Goal: Task Accomplishment & Management: Manage account settings

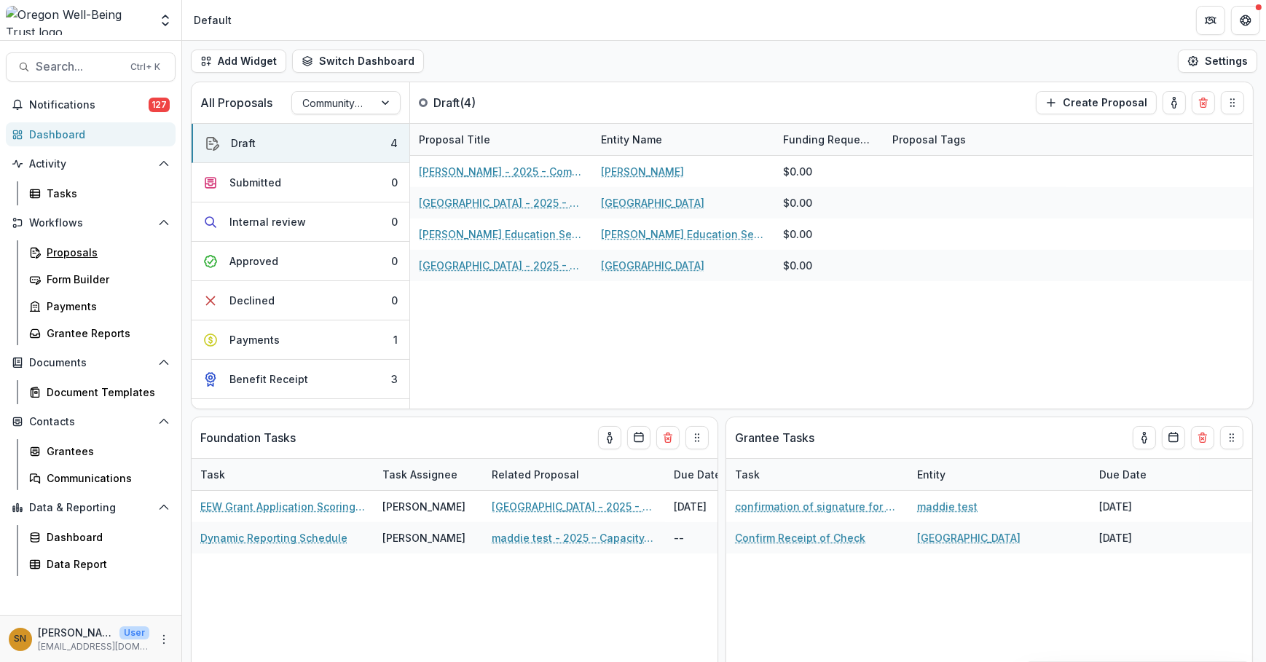
click at [100, 263] on link "Proposals" at bounding box center [99, 252] width 152 height 24
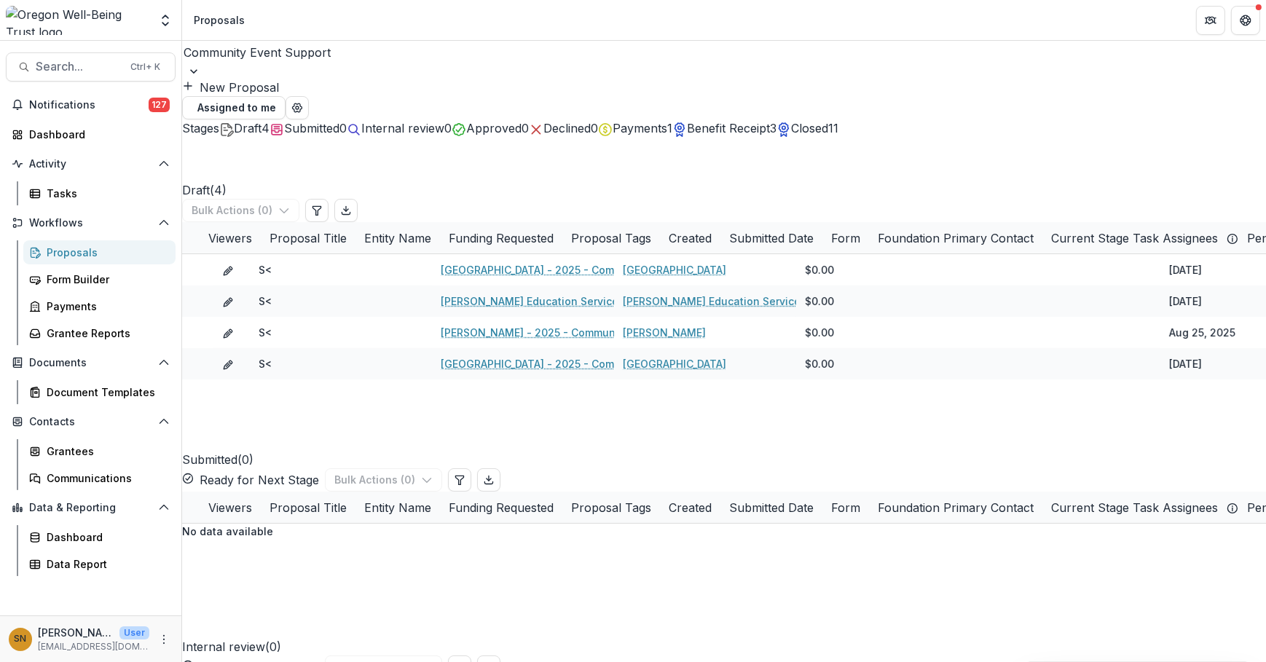
click at [667, 124] on span "Payments" at bounding box center [640, 128] width 55 height 15
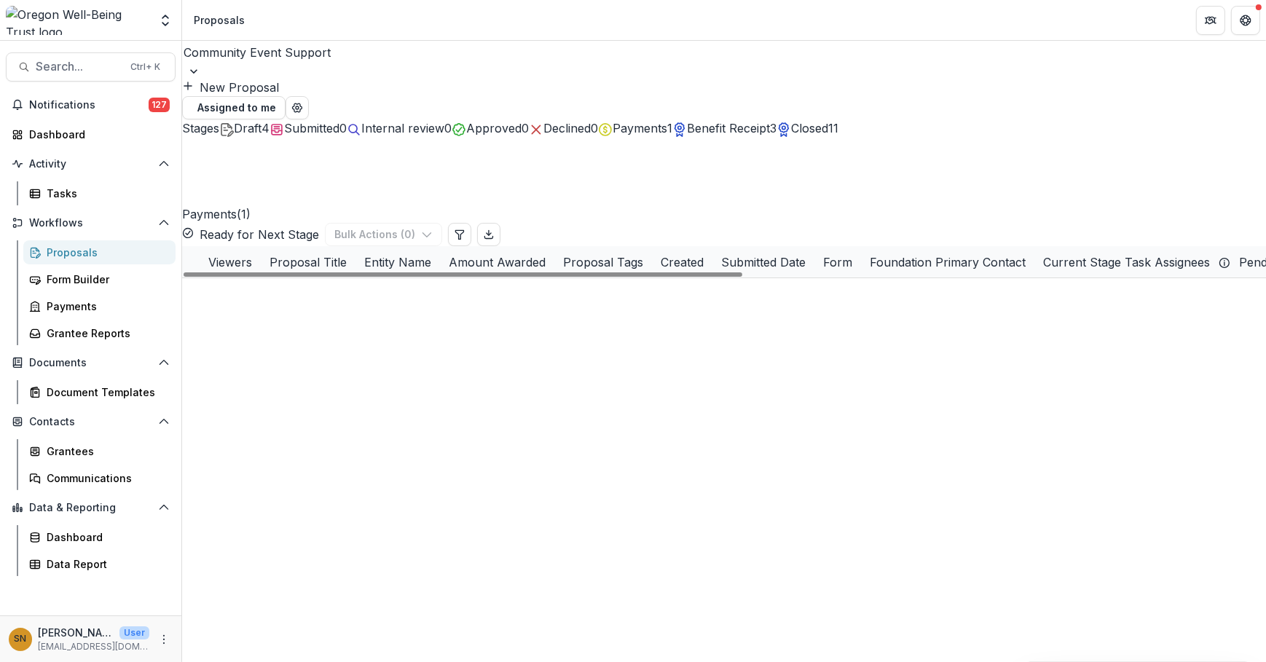
drag, startPoint x: 930, startPoint y: 133, endPoint x: 908, endPoint y: 162, distance: 36.9
click at [770, 133] on span "Benefit Receipt" at bounding box center [728, 128] width 83 height 15
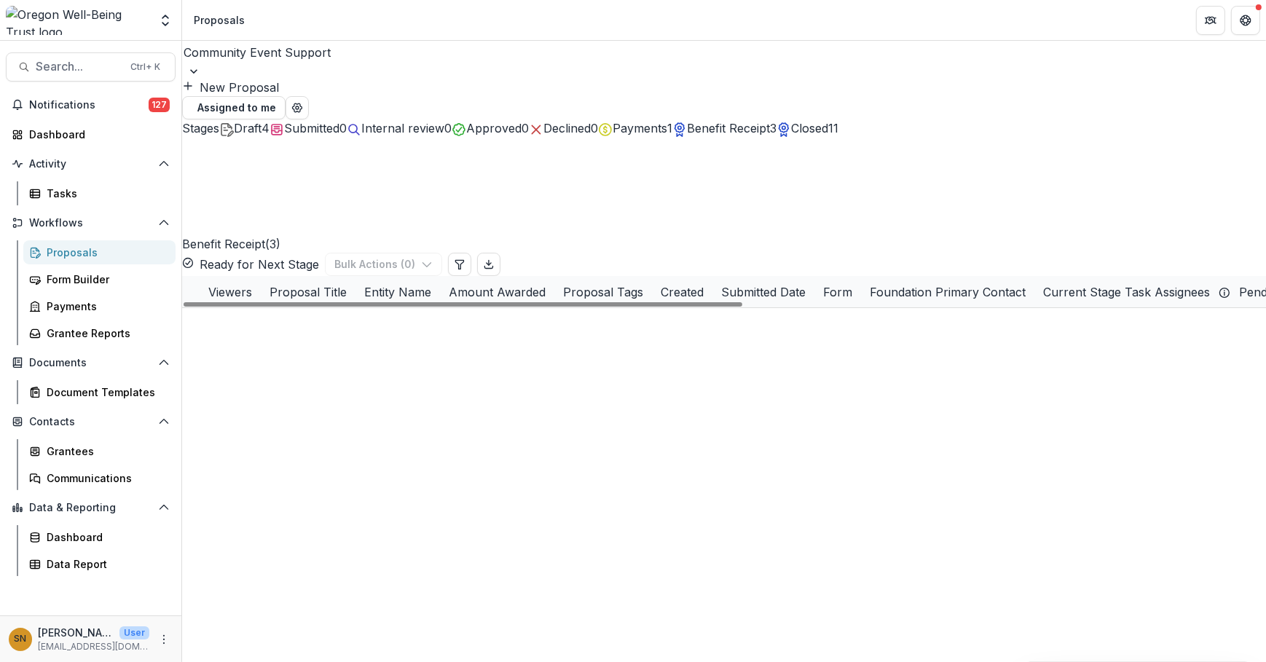
click at [713, 379] on link "[GEOGRAPHIC_DATA]" at bounding box center [674, 386] width 103 height 15
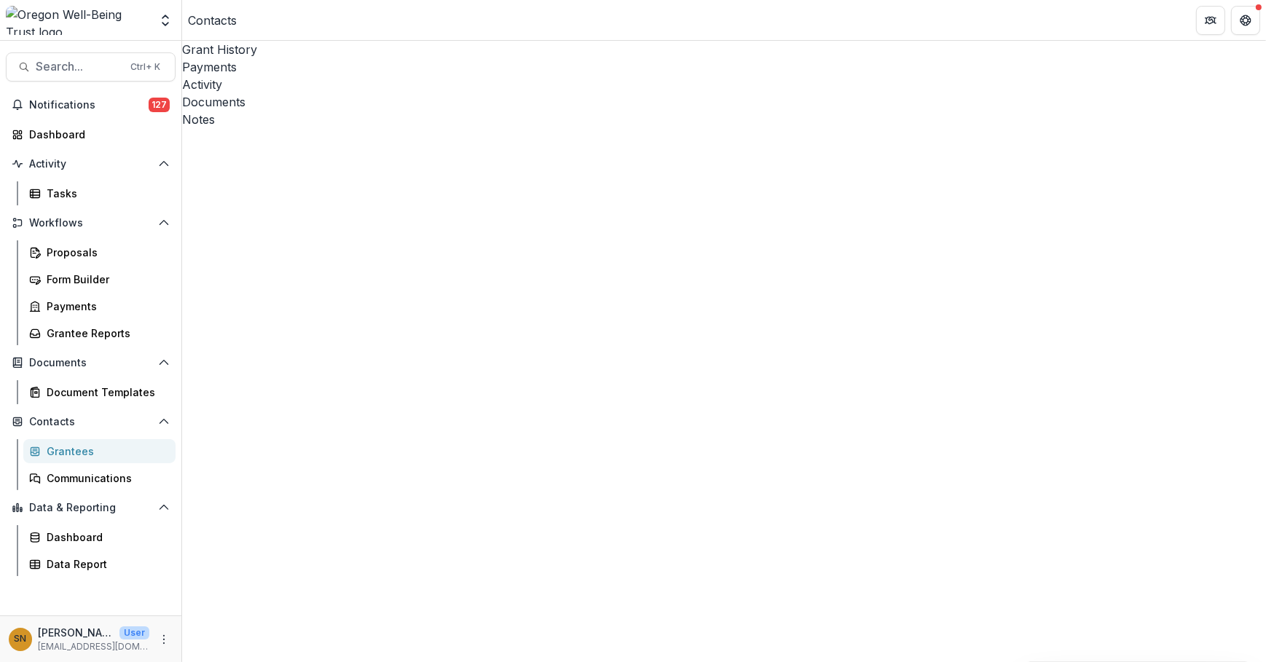
click at [369, 76] on div "Activity" at bounding box center [724, 84] width 1084 height 17
click at [326, 146] on button "View System Emails" at bounding box center [271, 154] width 109 height 17
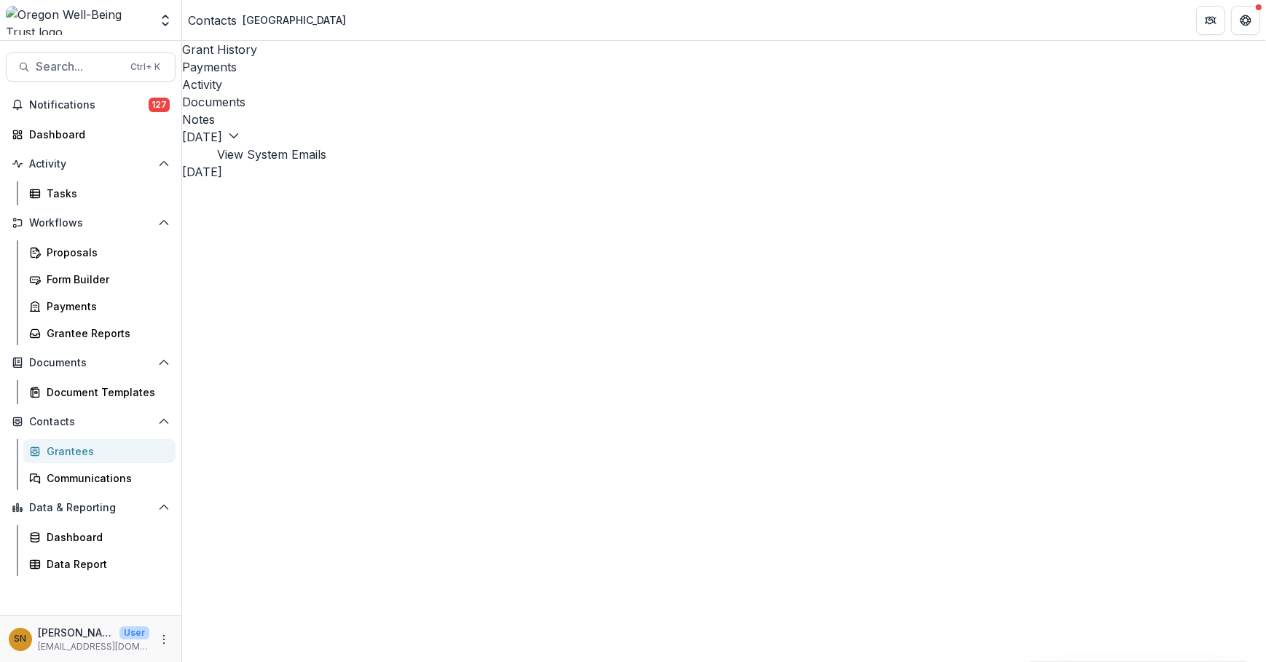
click at [326, 146] on button "View System Emails" at bounding box center [271, 154] width 109 height 17
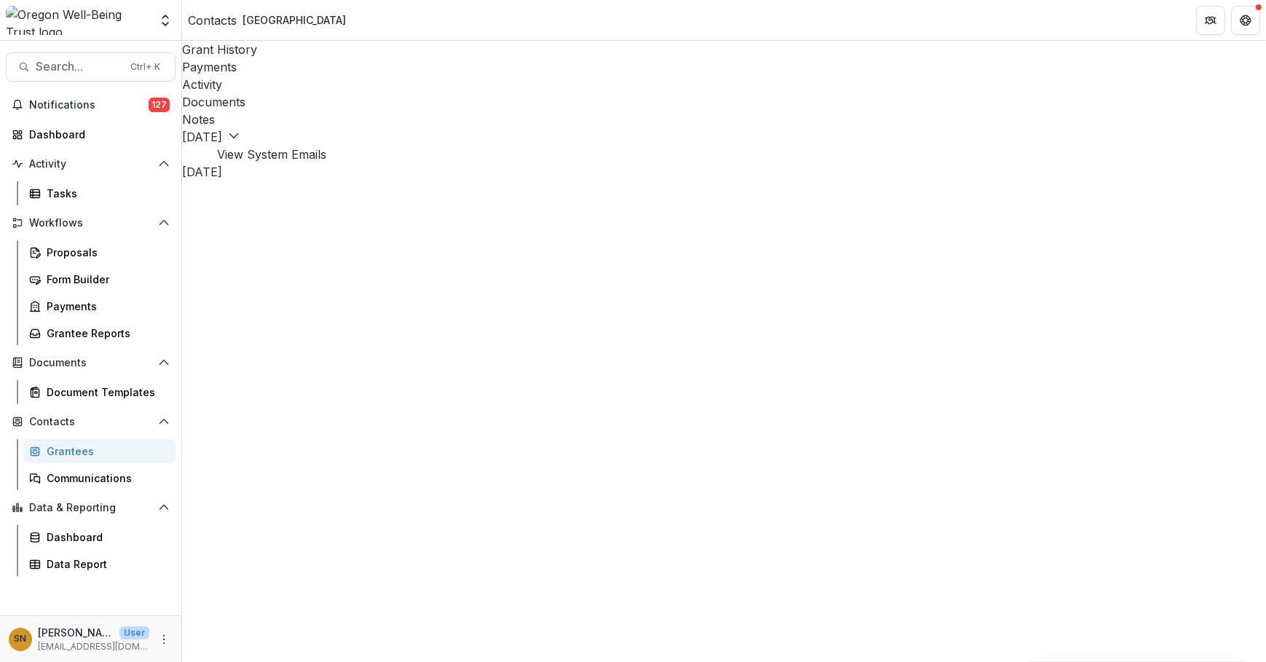
drag, startPoint x: 82, startPoint y: 252, endPoint x: 109, endPoint y: 275, distance: 36.2
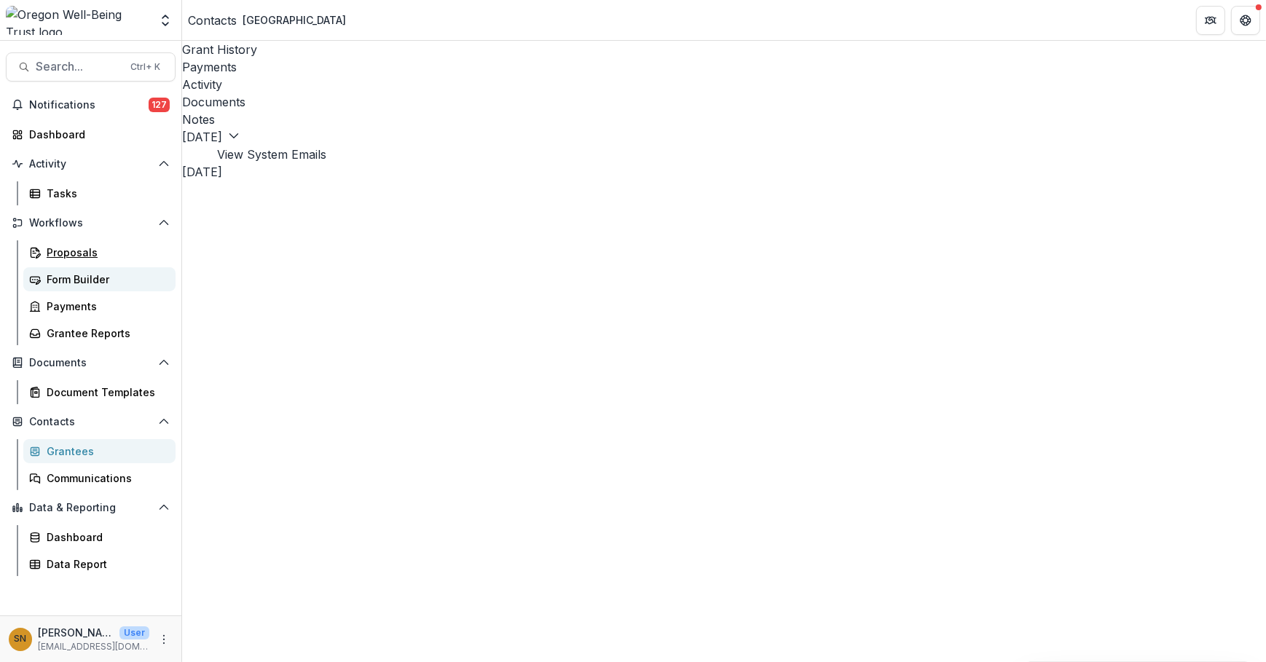
click at [82, 252] on div "Proposals" at bounding box center [105, 252] width 117 height 15
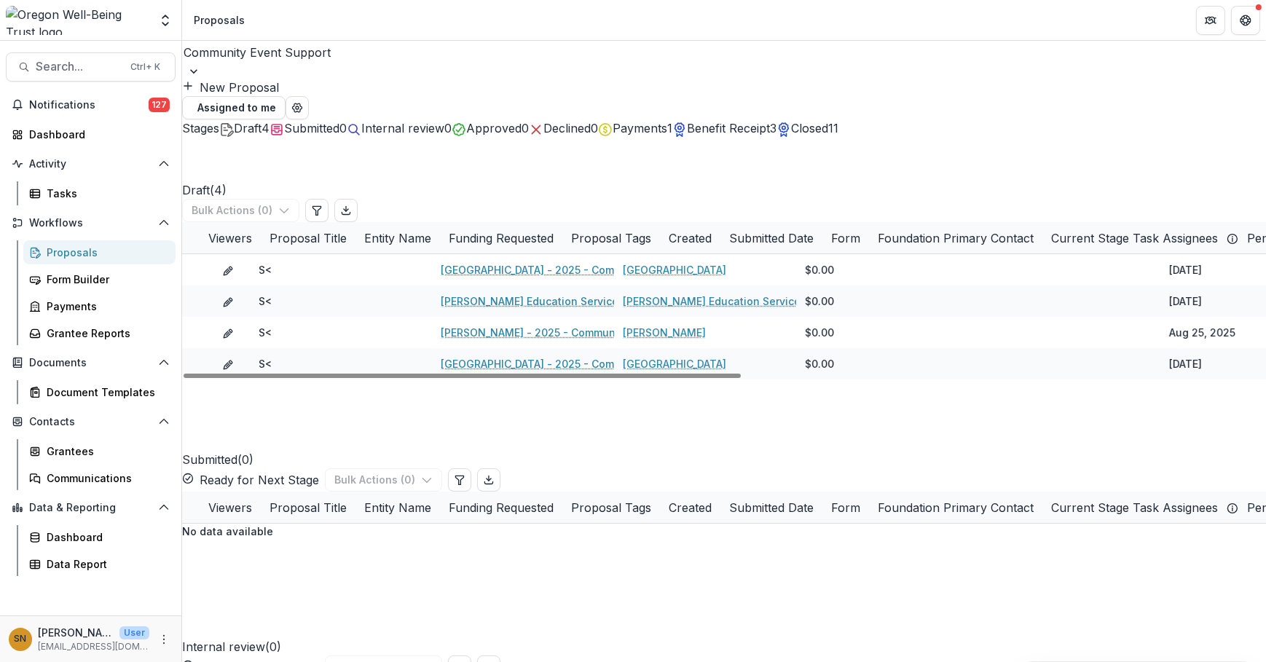
click at [770, 128] on span "Benefit Receipt" at bounding box center [728, 128] width 83 height 15
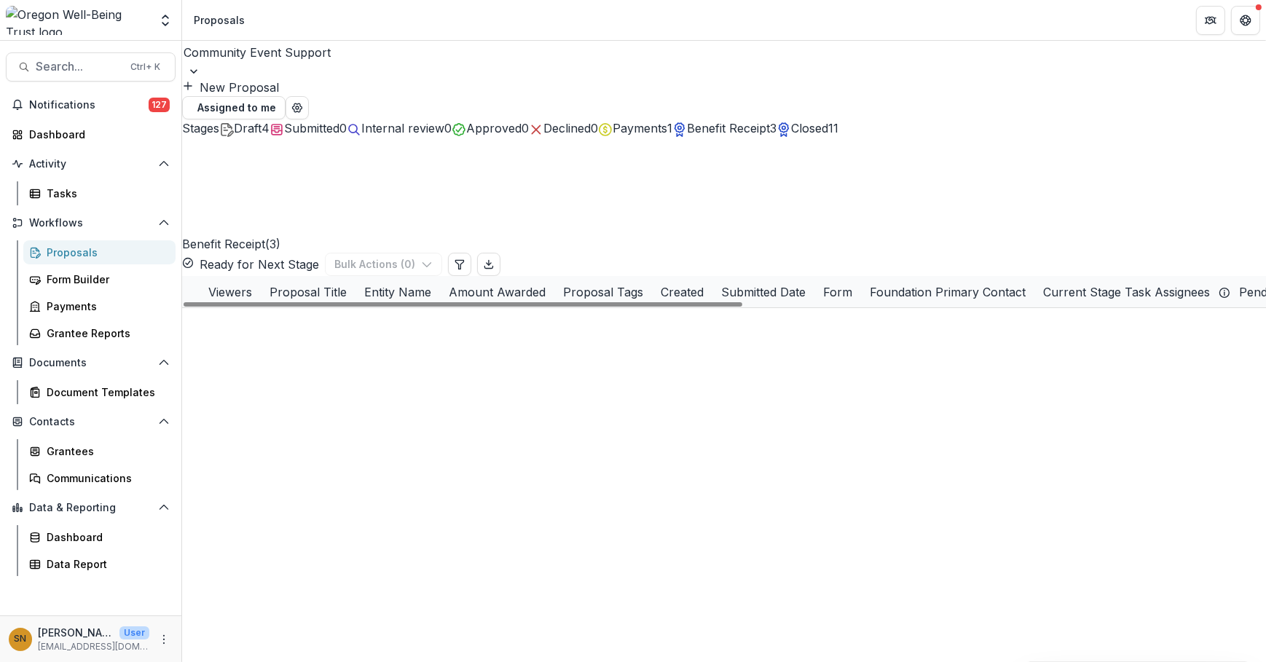
click at [182, 371] on span at bounding box center [182, 371] width 0 height 0
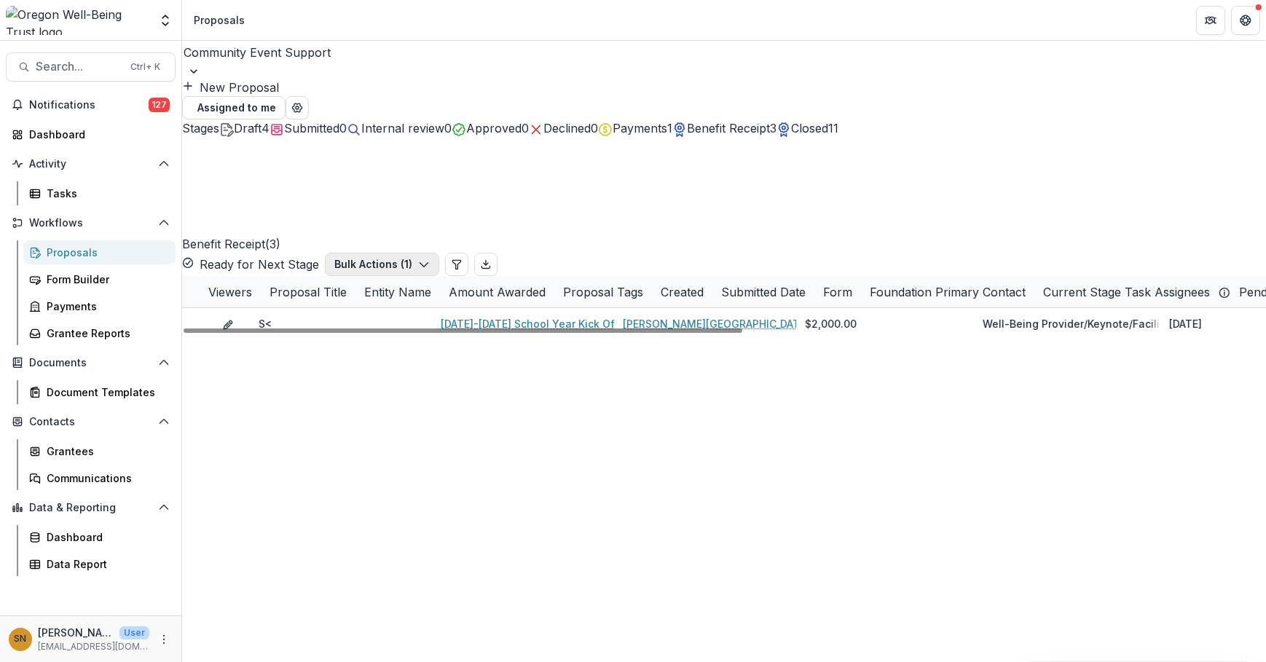
click at [439, 253] on button "Bulk Actions ( 1 )" at bounding box center [382, 264] width 114 height 23
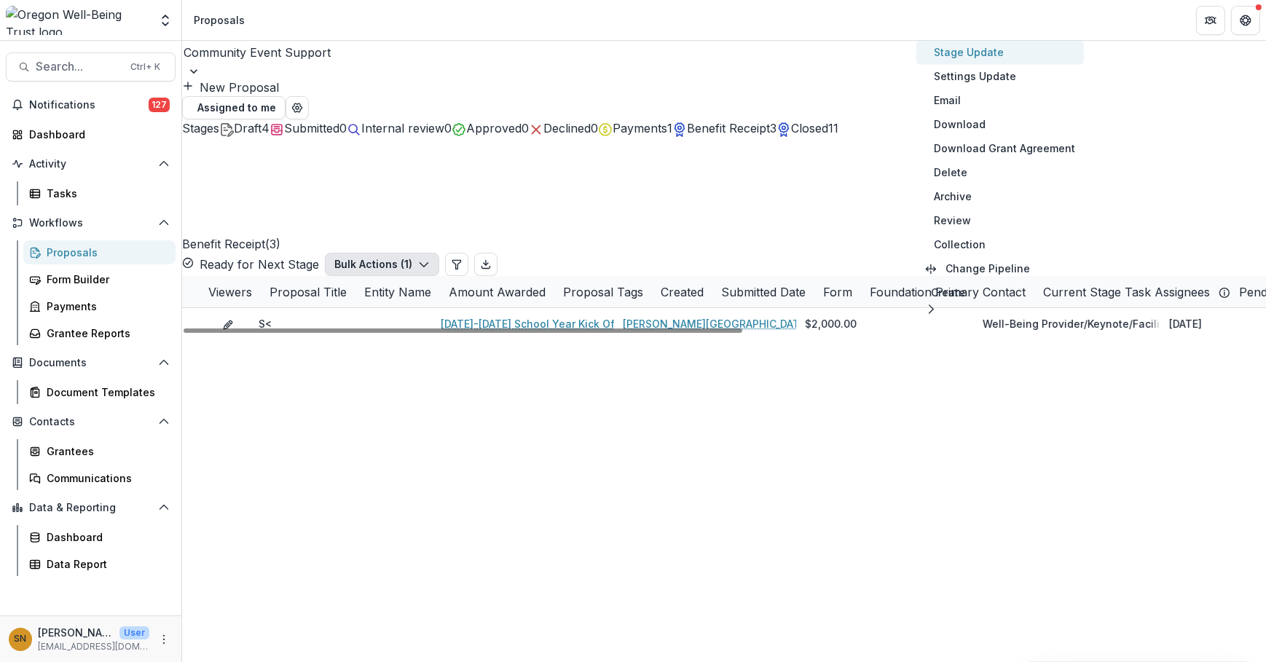
click at [998, 60] on button "Stage Update" at bounding box center [1001, 52] width 168 height 24
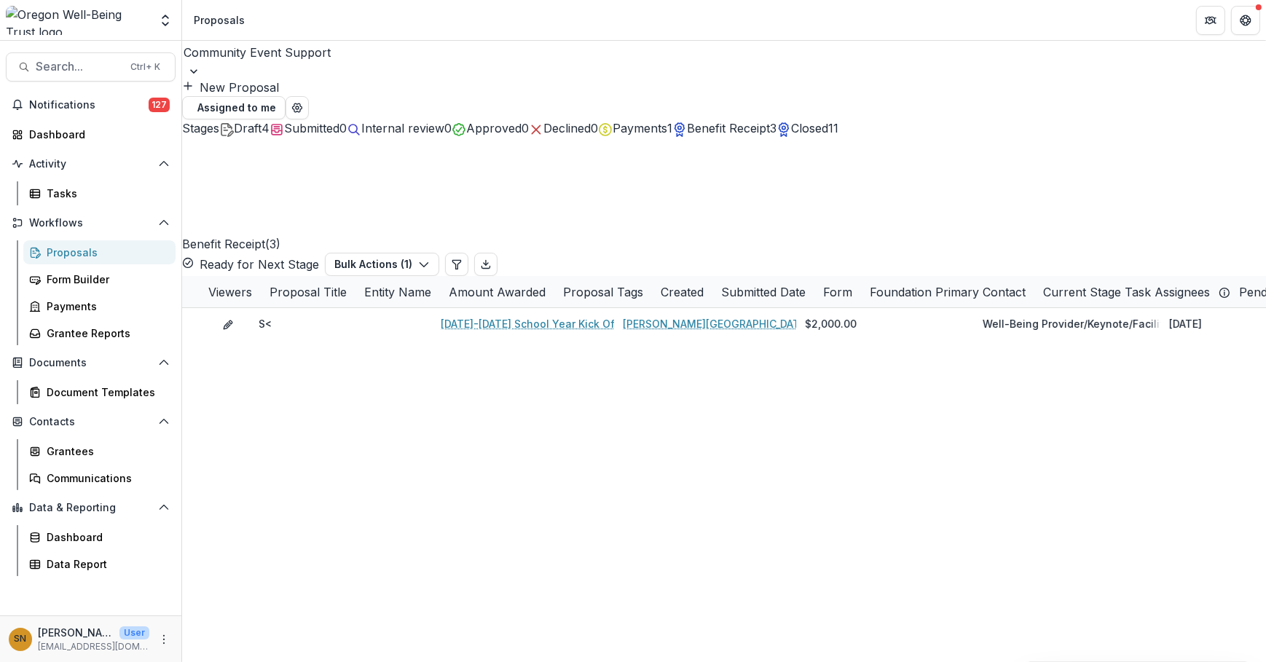
select select "******"
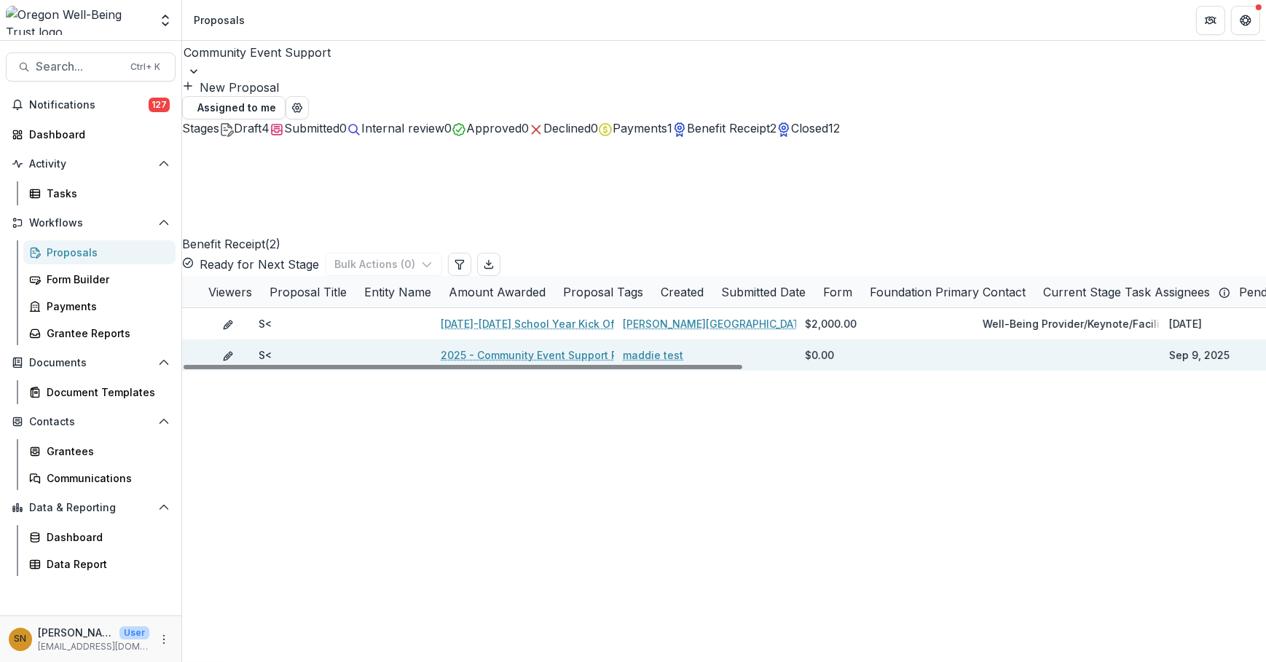
click at [234, 350] on icon "edit" at bounding box center [228, 356] width 12 height 12
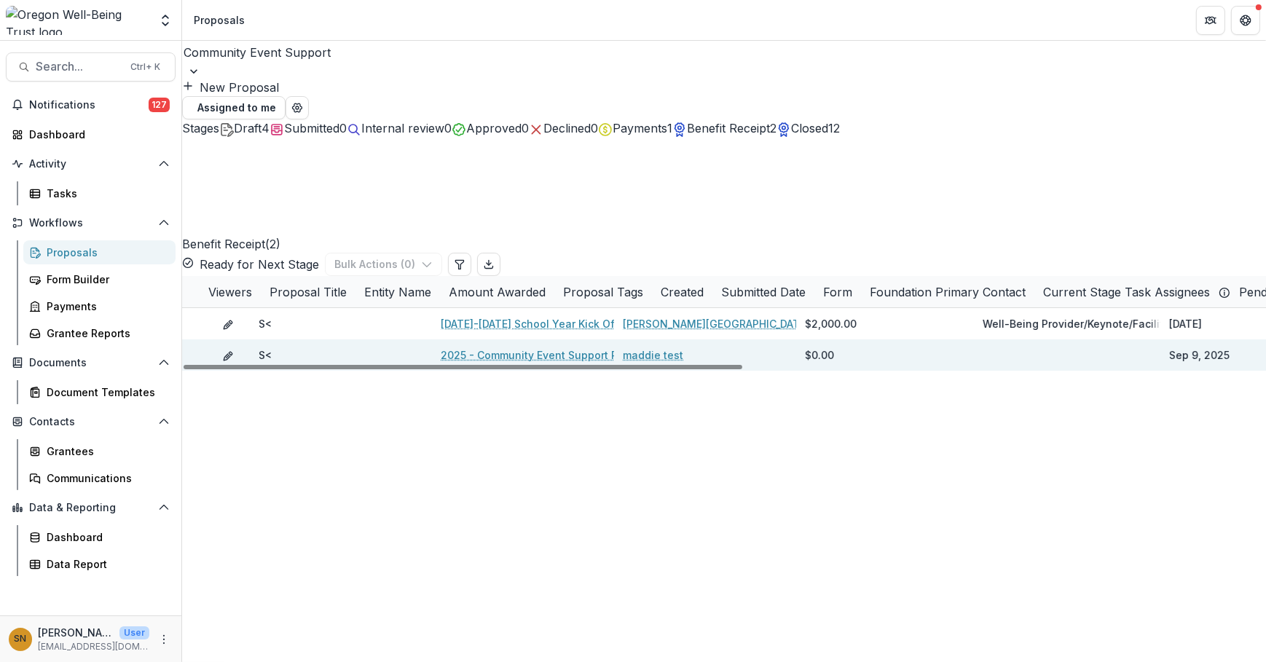
drag, startPoint x: 209, startPoint y: 273, endPoint x: 251, endPoint y: 279, distance: 41.9
click at [182, 340] on span at bounding box center [182, 340] width 0 height 0
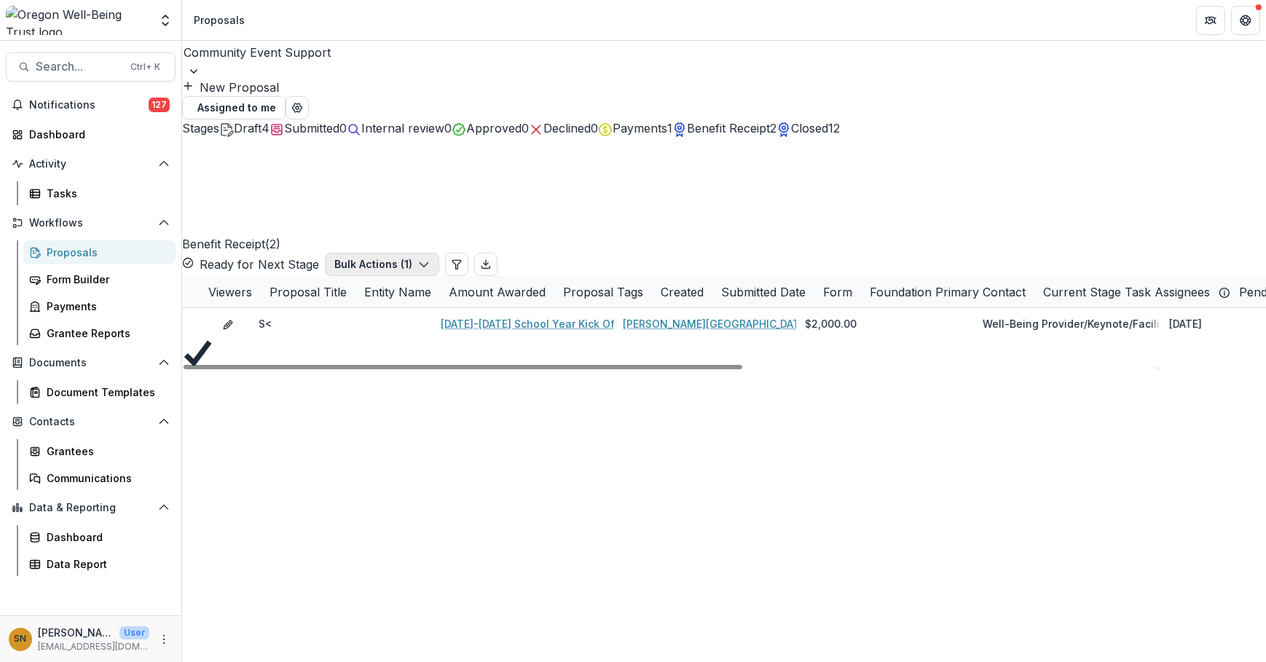
click at [439, 253] on button "Bulk Actions ( 1 )" at bounding box center [382, 264] width 114 height 23
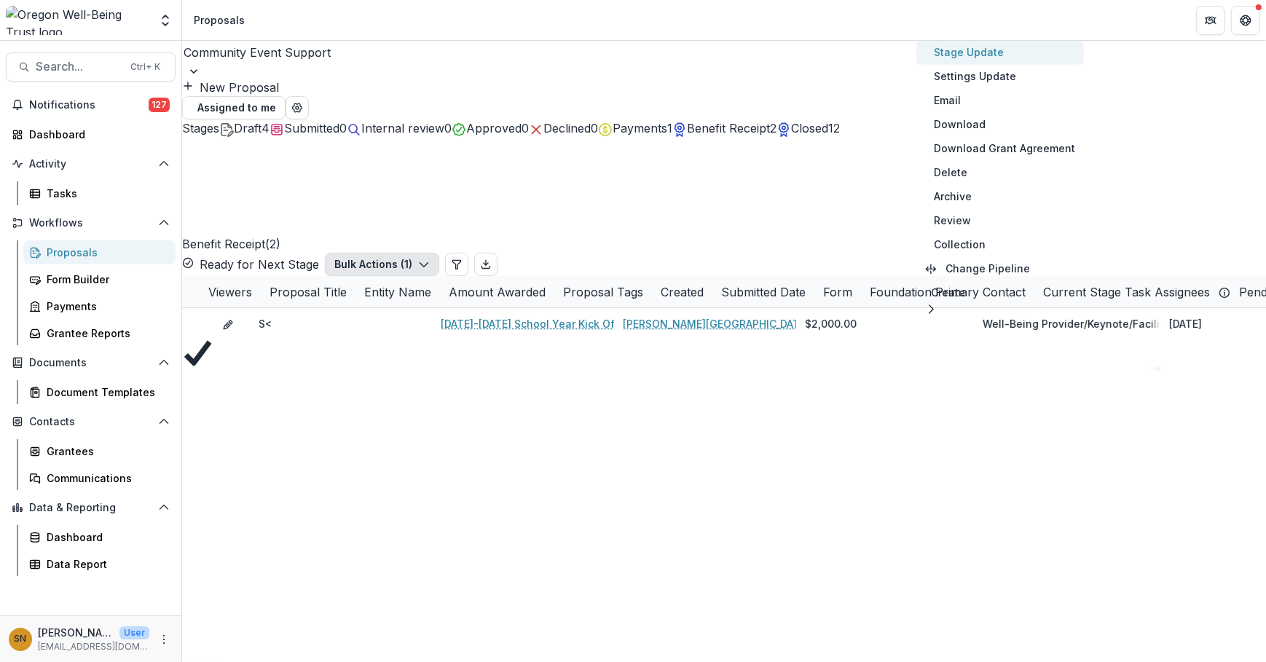
click at [997, 58] on button "Stage Update" at bounding box center [1001, 52] width 168 height 24
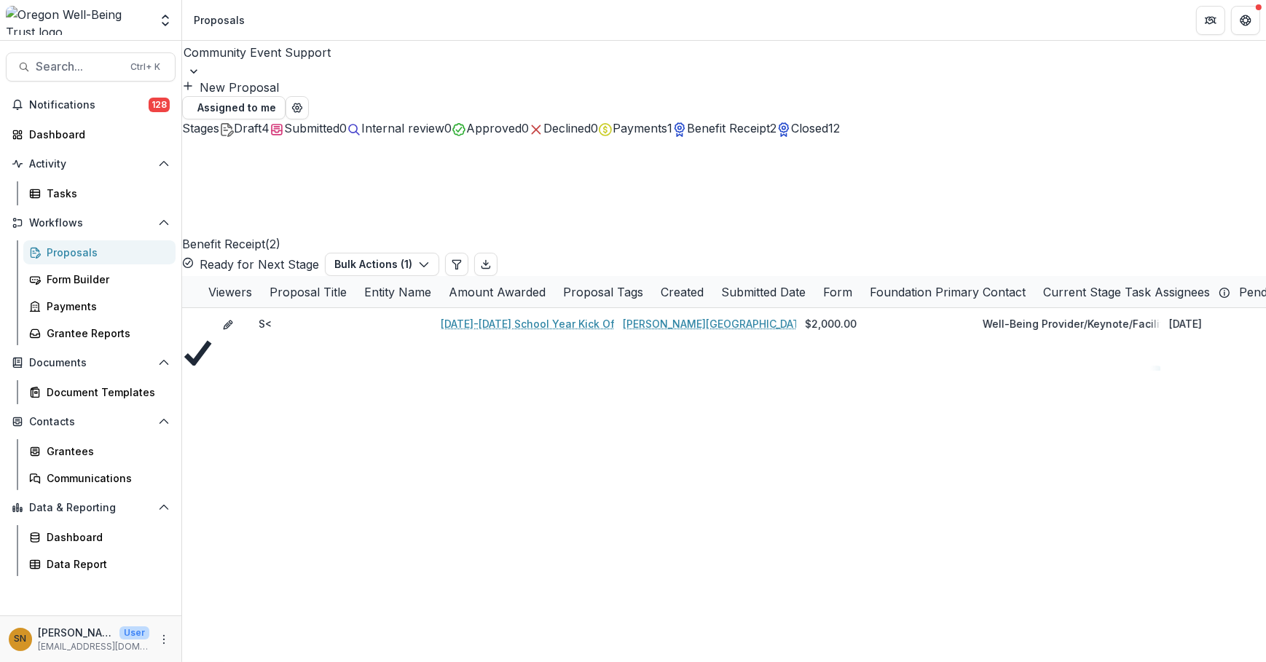
select select "*****"
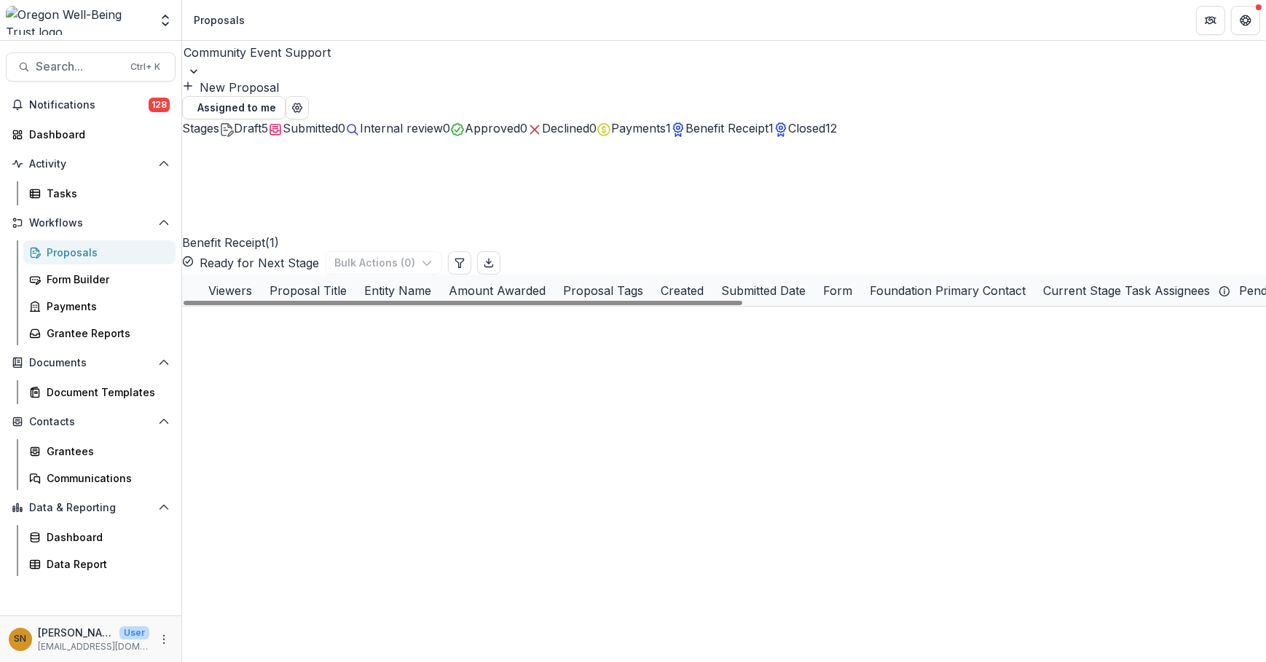
drag, startPoint x: 707, startPoint y: 239, endPoint x: 710, endPoint y: 250, distance: 11.3
click at [707, 315] on link "[PERSON_NAME][GEOGRAPHIC_DATA] #4" at bounding box center [724, 322] width 203 height 15
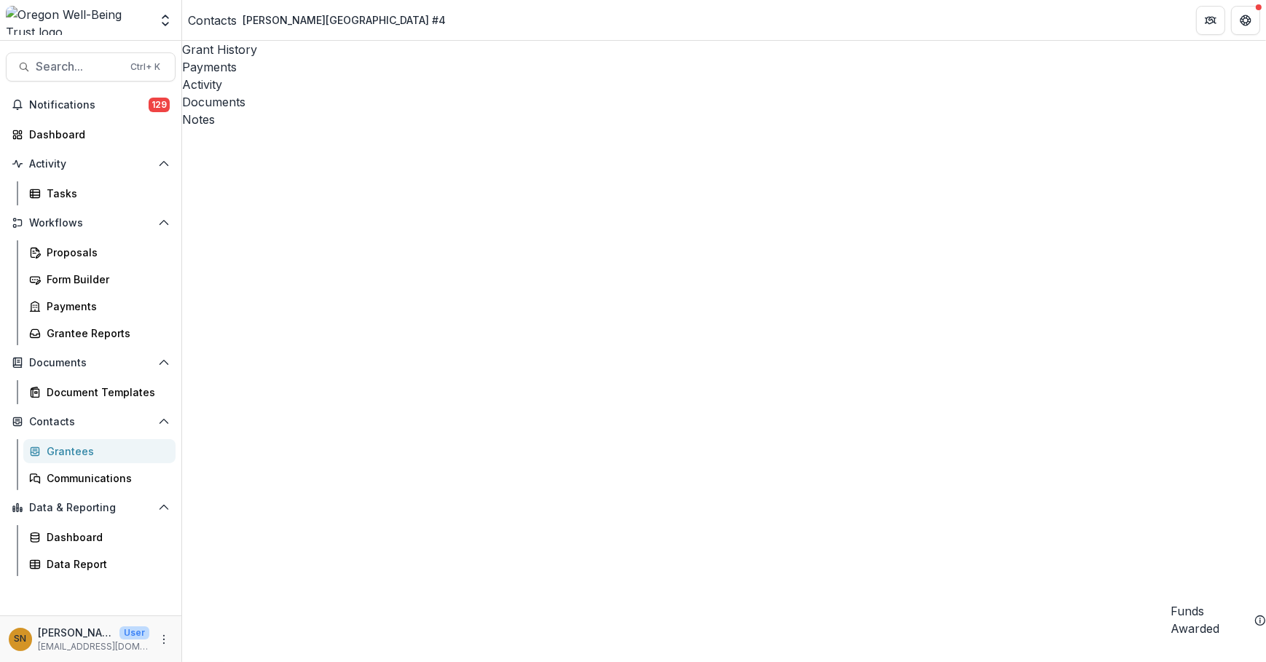
click at [380, 76] on div "Activity" at bounding box center [724, 84] width 1084 height 17
click at [326, 146] on button "View System Emails" at bounding box center [271, 154] width 109 height 17
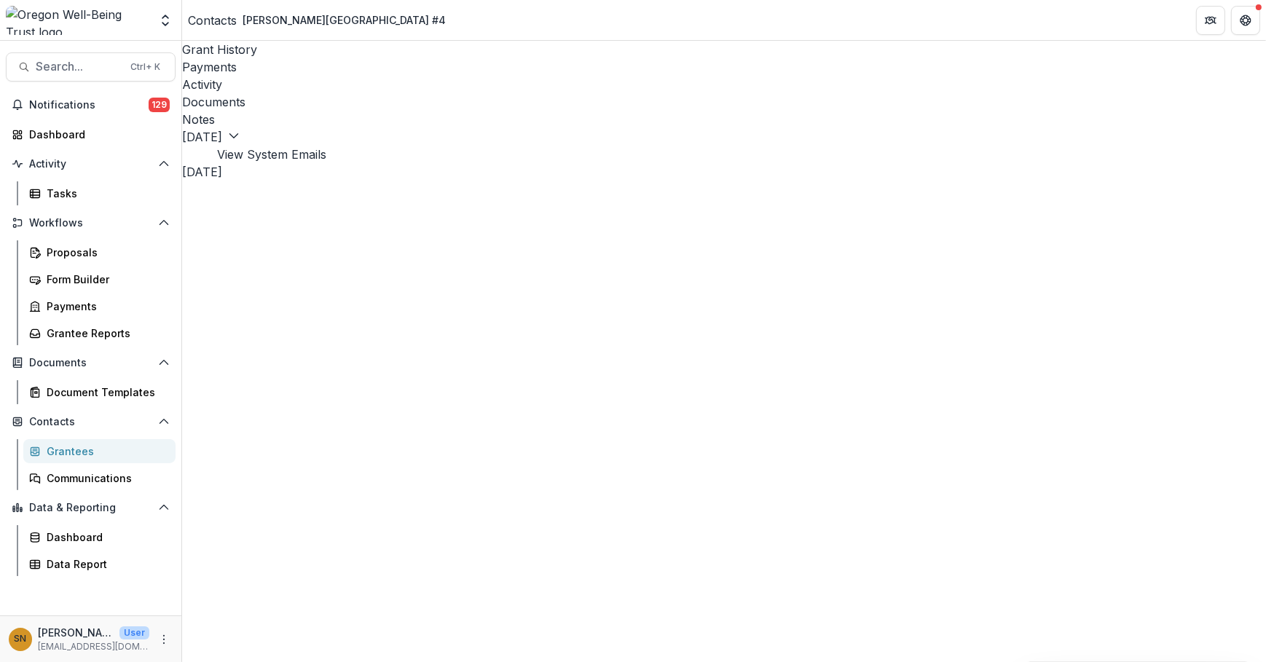
click at [82, 246] on div "Proposals" at bounding box center [105, 252] width 117 height 15
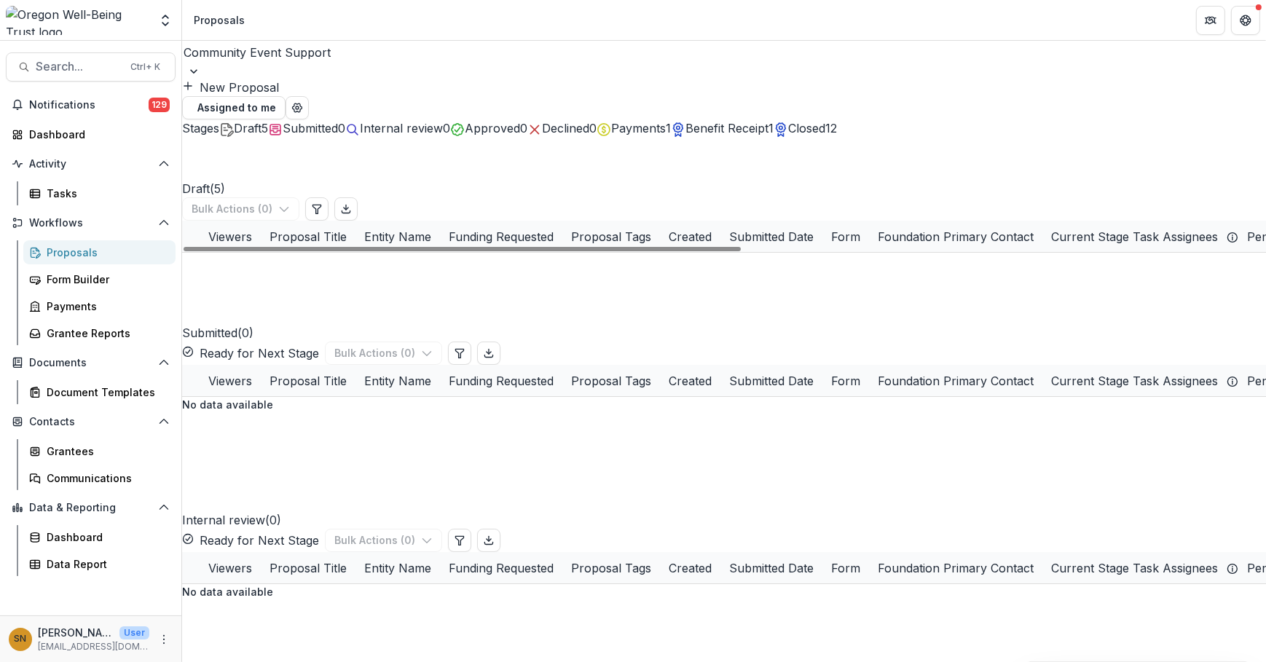
click at [769, 123] on span "Benefit Receipt" at bounding box center [727, 128] width 83 height 15
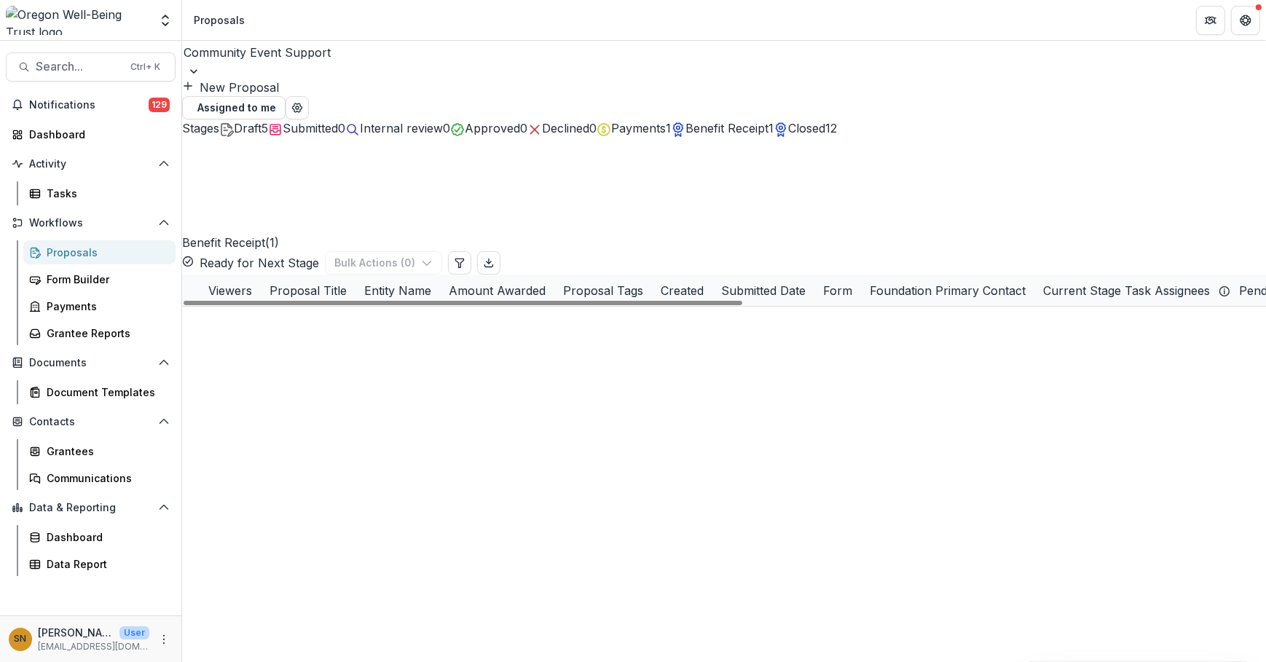
drag, startPoint x: 204, startPoint y: 240, endPoint x: 220, endPoint y: 248, distance: 17.9
click at [182, 307] on span at bounding box center [182, 307] width 0 height 0
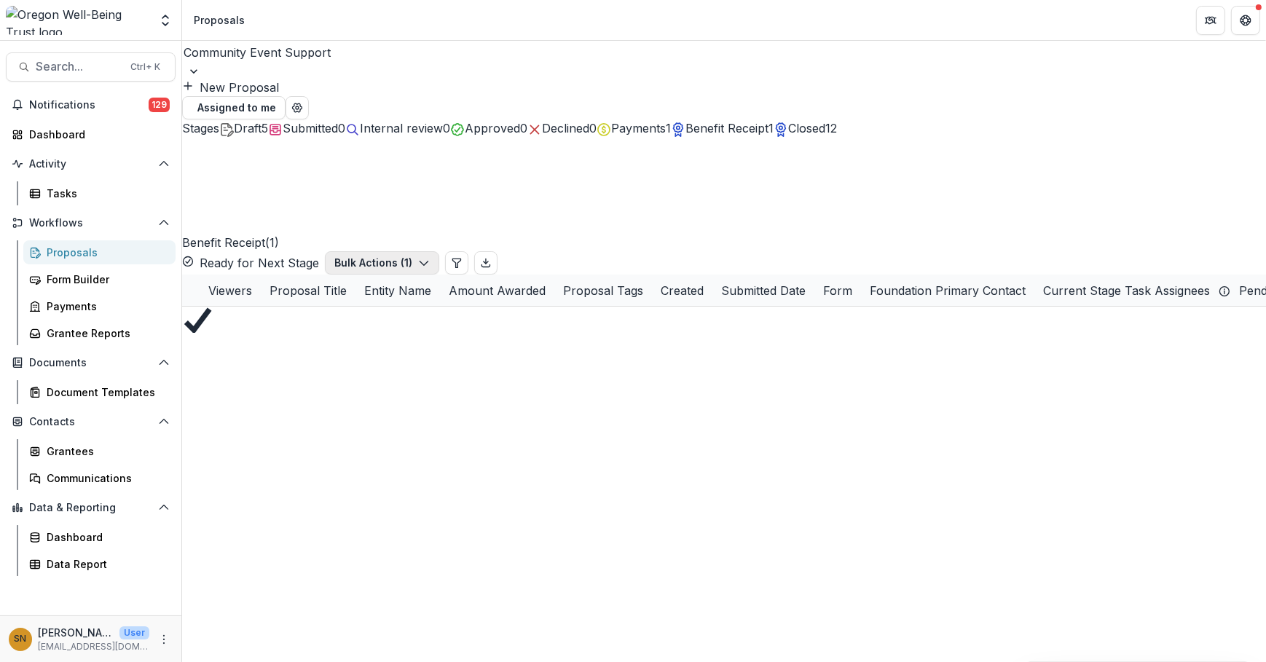
click at [439, 251] on button "Bulk Actions ( 1 )" at bounding box center [382, 262] width 114 height 23
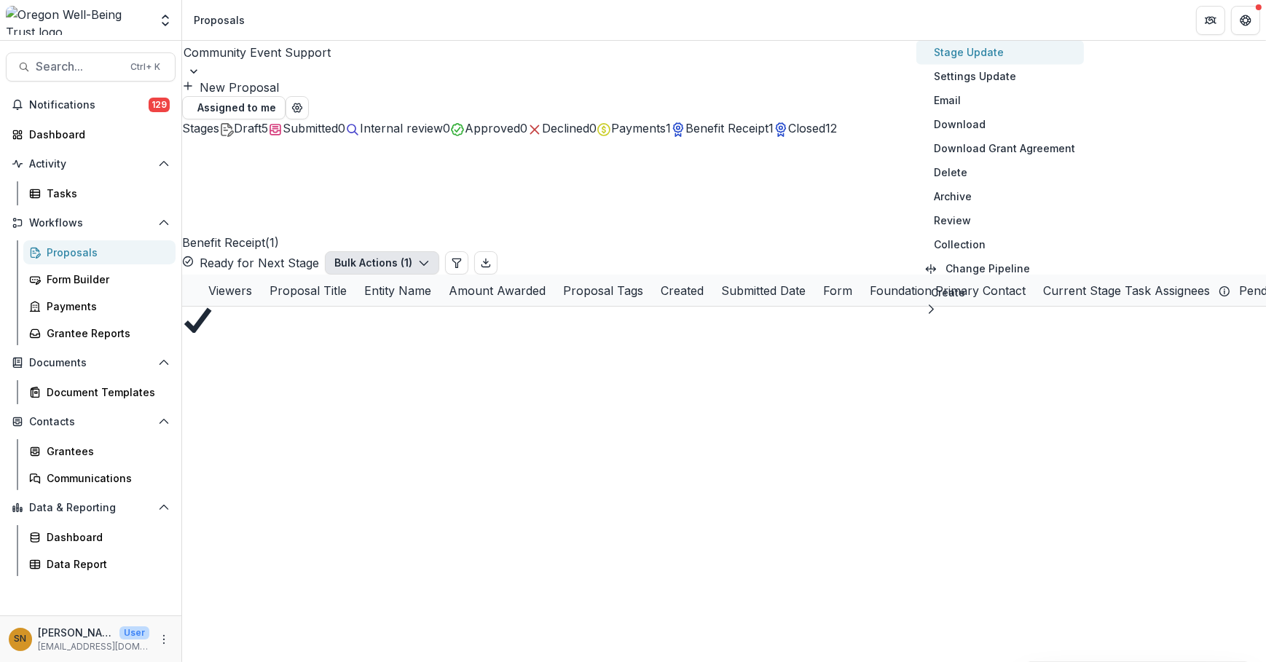
click at [1031, 58] on button "Stage Update" at bounding box center [1001, 52] width 168 height 24
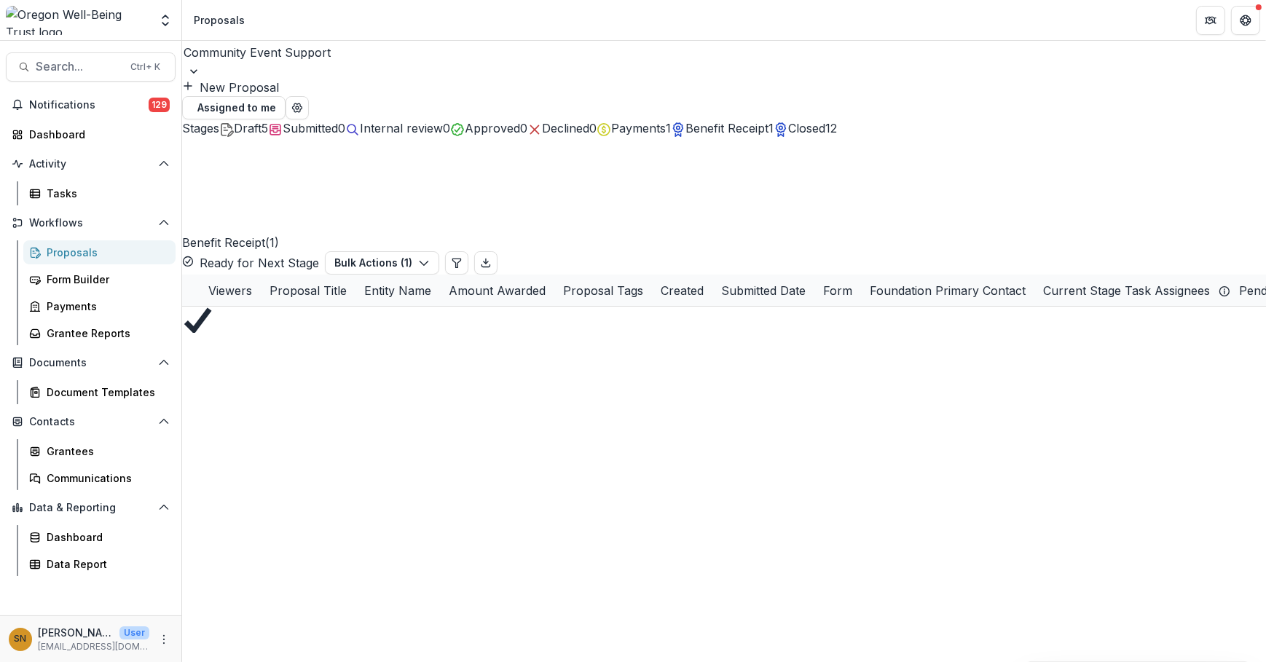
drag, startPoint x: 460, startPoint y: 149, endPoint x: 457, endPoint y: 160, distance: 11.5
select select "******"
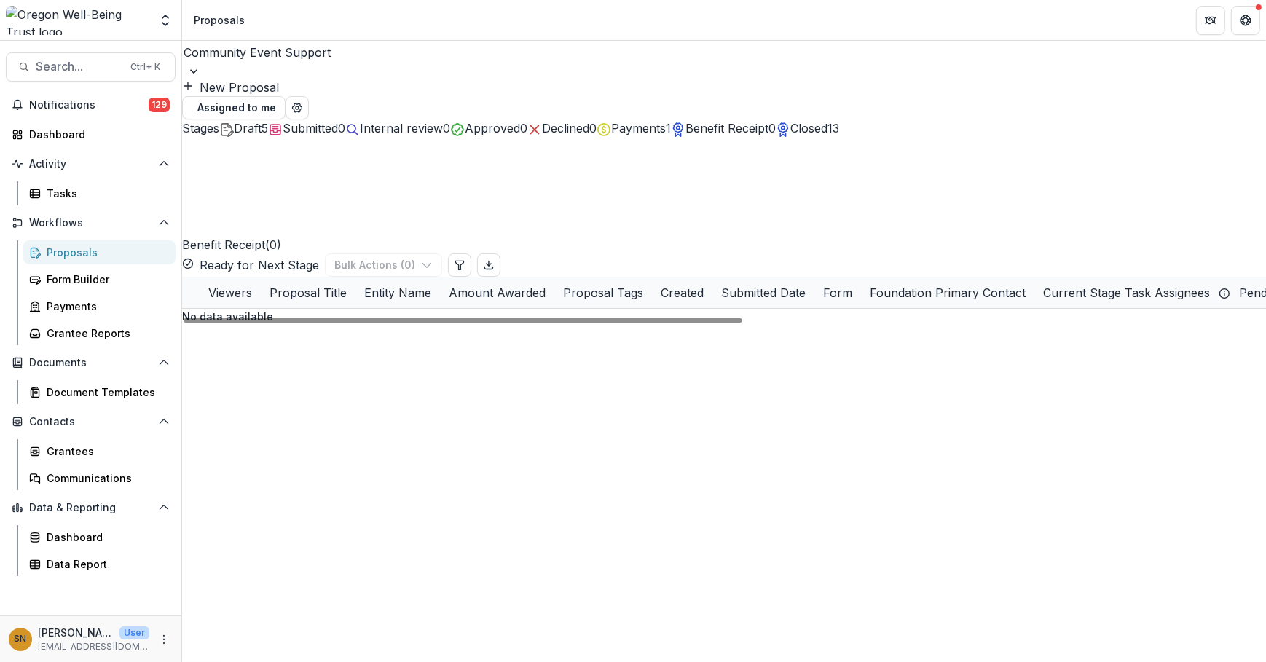
click at [858, 324] on div "No data available" at bounding box center [724, 316] width 1084 height 15
click at [828, 128] on span "Closed" at bounding box center [809, 128] width 37 height 15
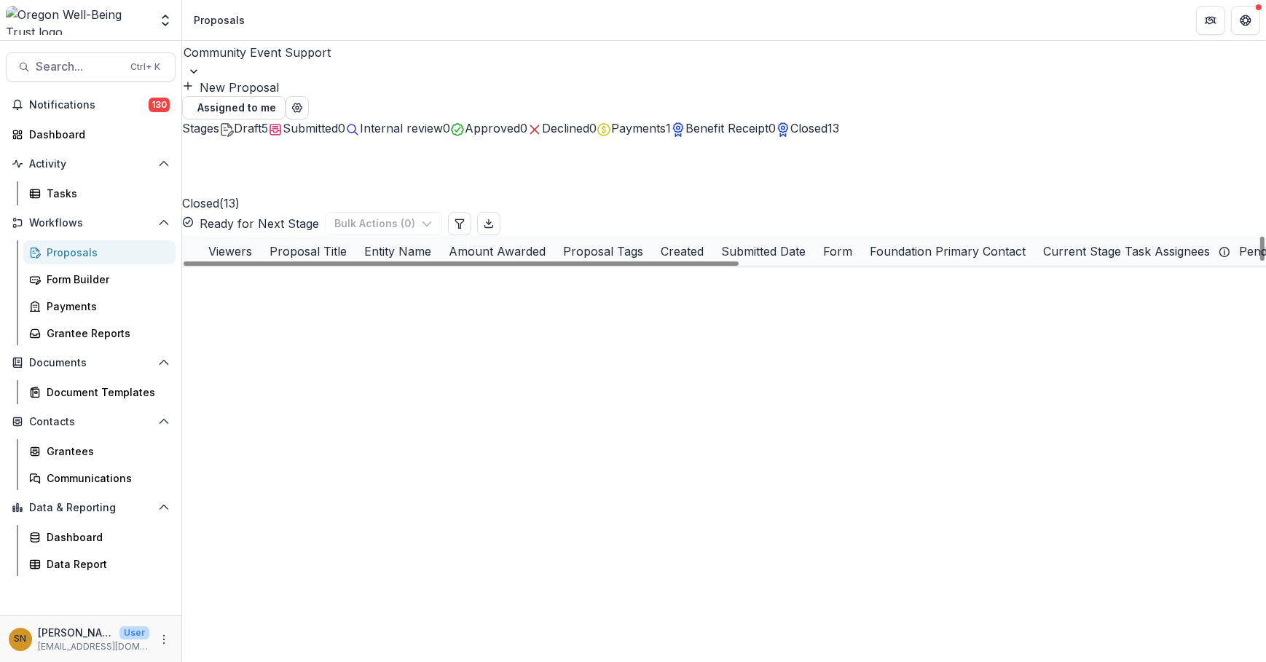
click at [232, 280] on icon "edit" at bounding box center [231, 282] width 4 height 4
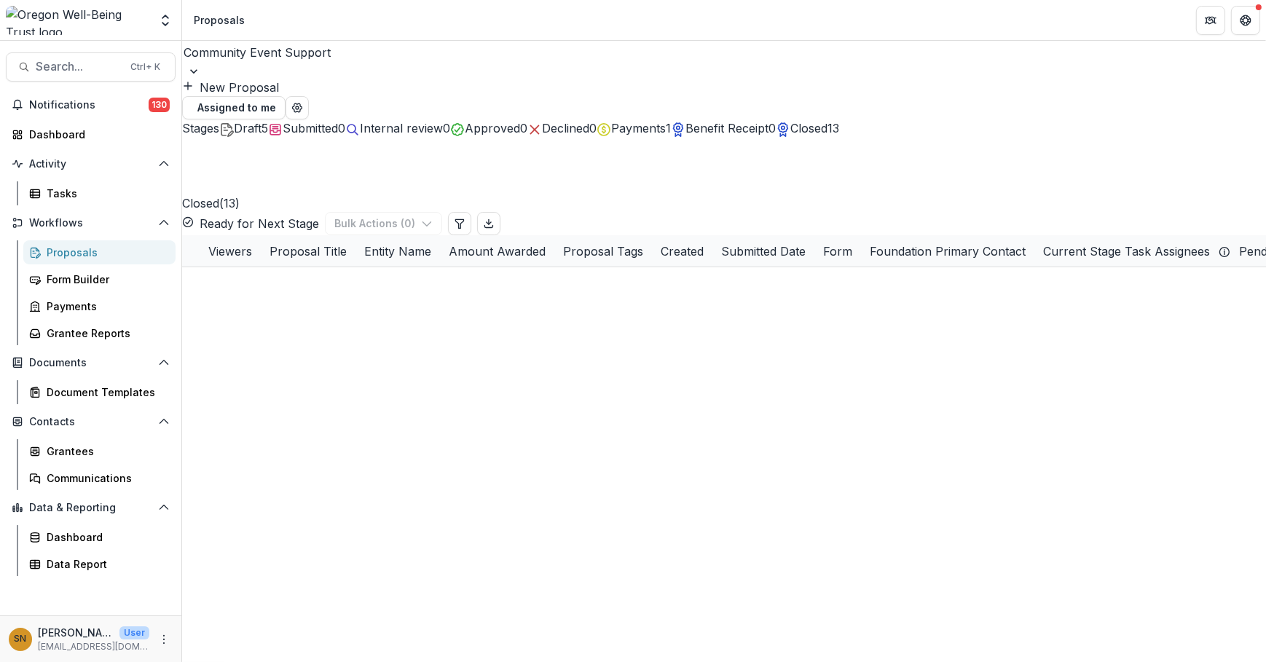
click at [671, 119] on button "Payments 1" at bounding box center [634, 127] width 74 height 17
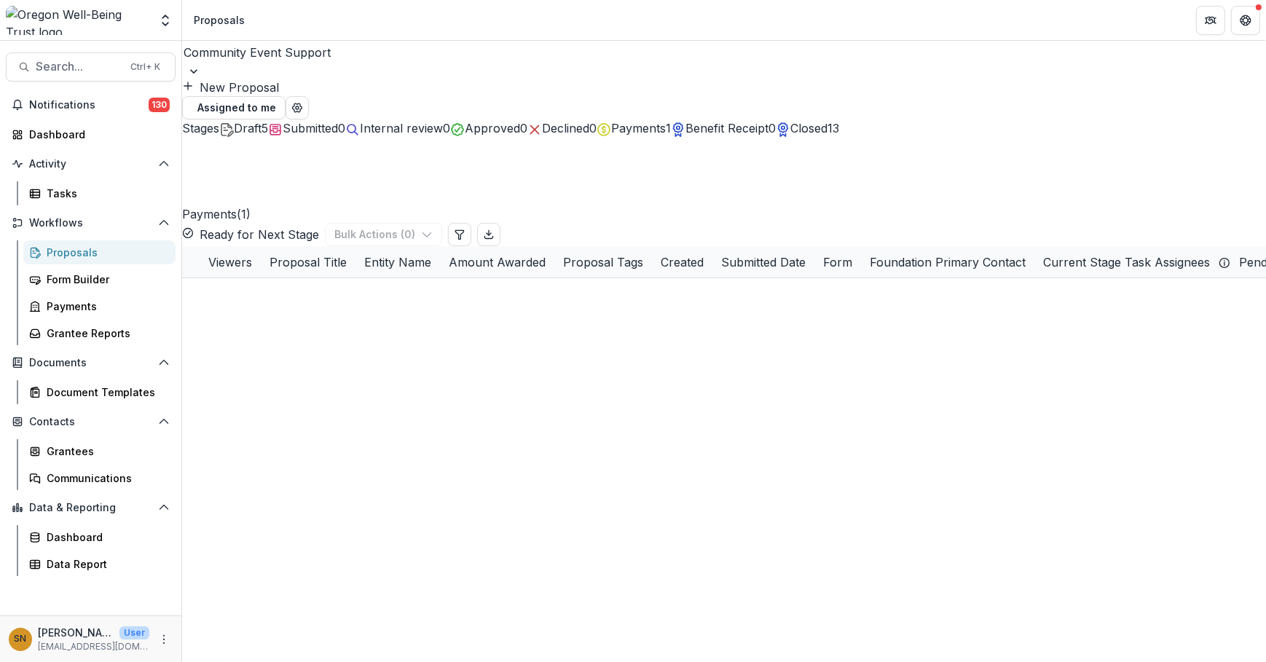
click at [828, 134] on span "Closed" at bounding box center [809, 128] width 37 height 15
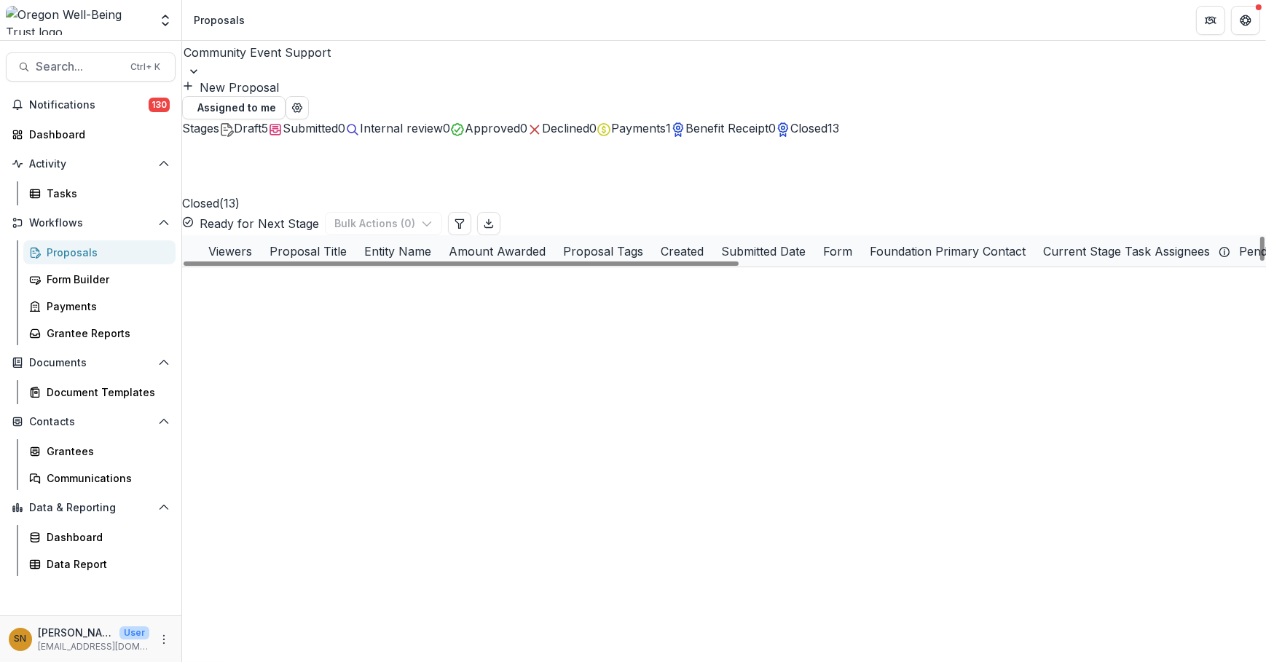
scroll to position [178, 0]
